Goal: Check status

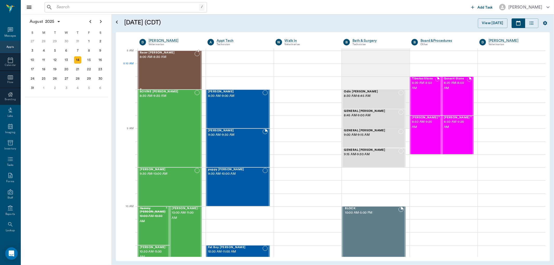
click at [170, 72] on div "Racer [PERSON_NAME] 8:00 AM - 8:30 AM" at bounding box center [167, 70] width 55 height 38
